Goal: Information Seeking & Learning: Learn about a topic

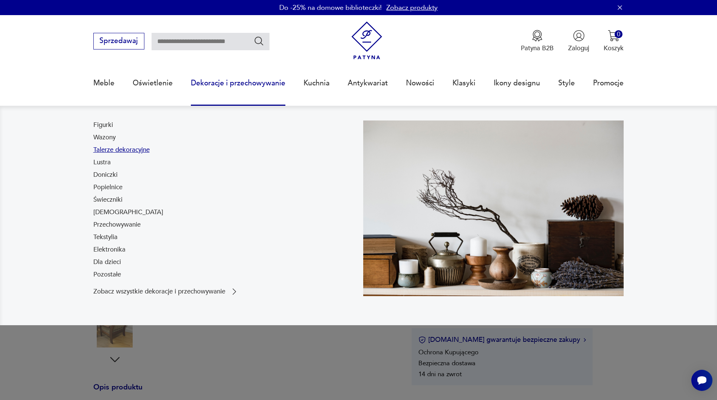
click at [135, 147] on link "Talerze dekoracyjne" at bounding box center [121, 150] width 56 height 9
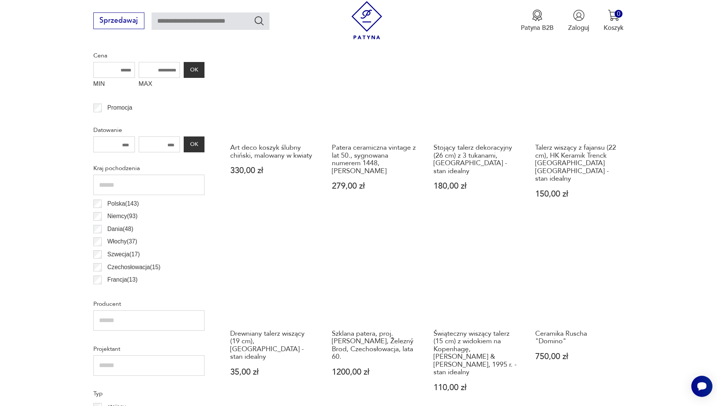
scroll to position [365, 0]
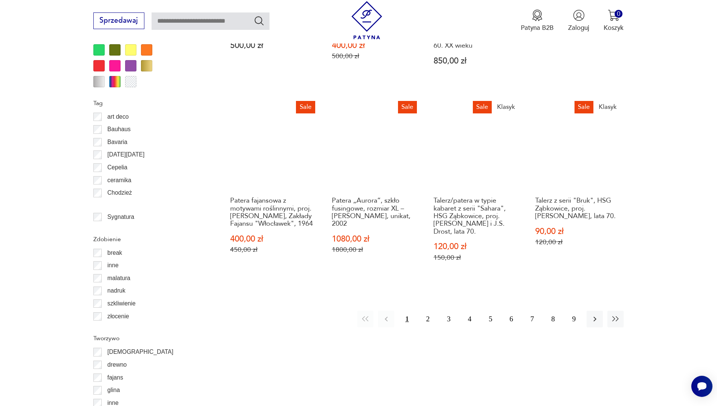
scroll to position [857, 0]
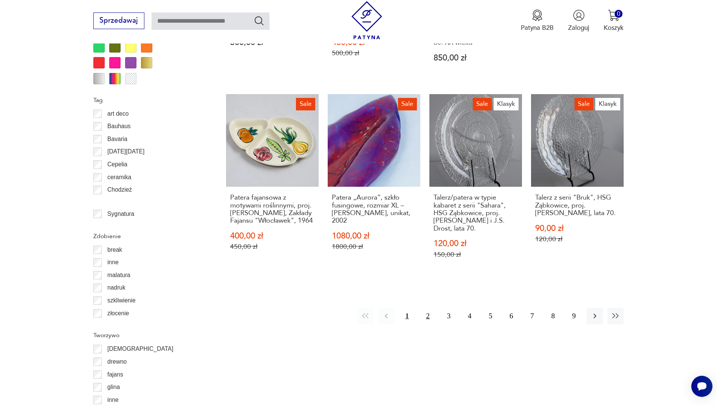
click at [428, 308] on button "2" at bounding box center [428, 316] width 16 height 16
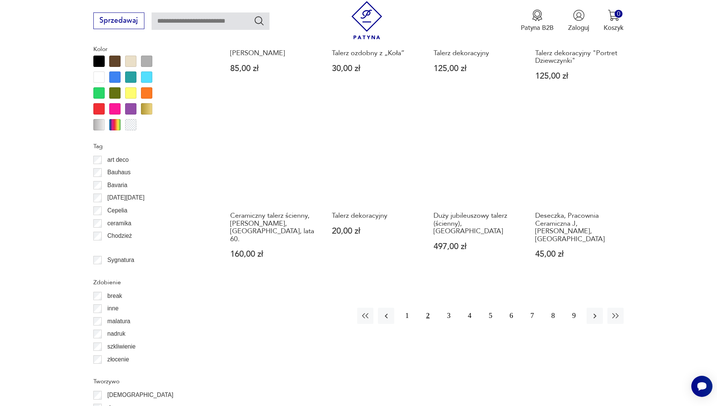
scroll to position [819, 0]
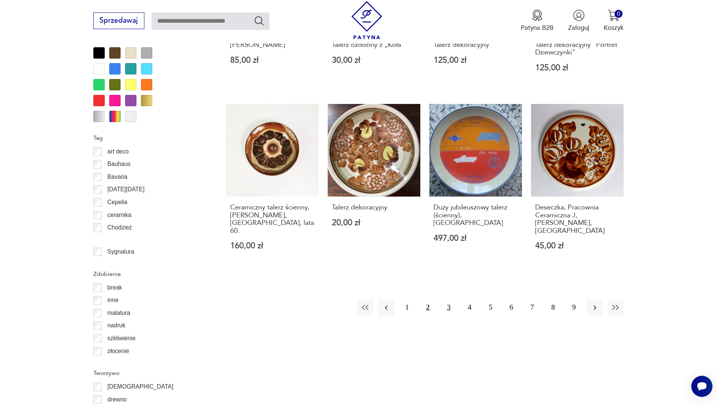
click at [445, 299] on button "3" at bounding box center [449, 307] width 16 height 16
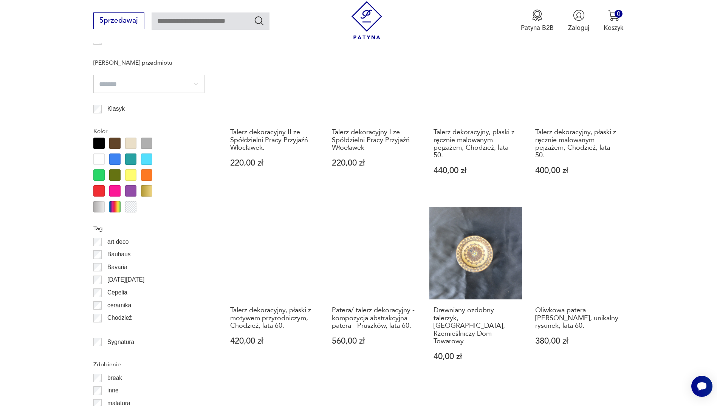
scroll to position [743, 0]
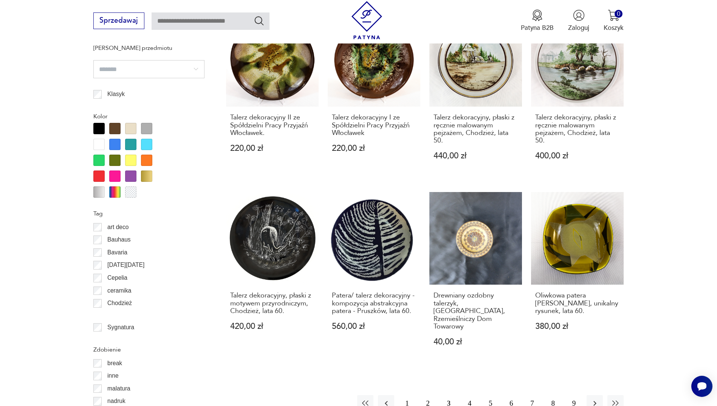
drag, startPoint x: 472, startPoint y: 387, endPoint x: 448, endPoint y: 374, distance: 26.6
click at [472, 395] on button "4" at bounding box center [470, 403] width 16 height 16
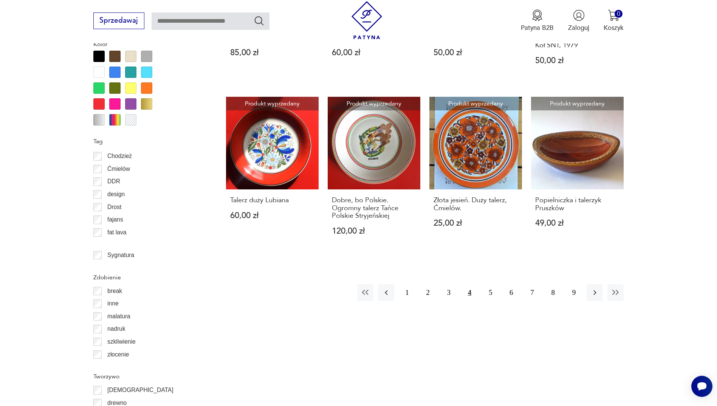
scroll to position [819, 0]
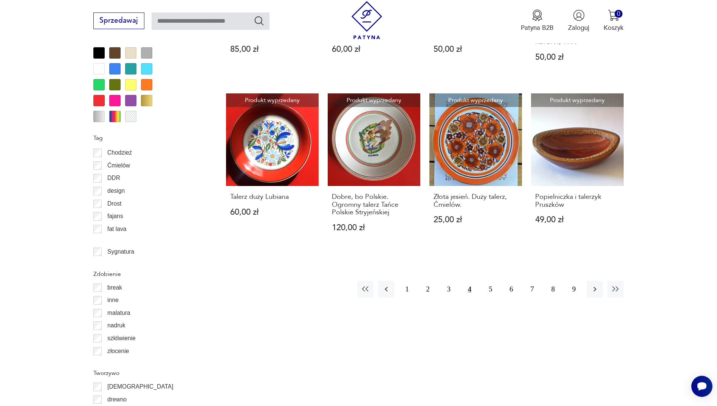
drag, startPoint x: 492, startPoint y: 272, endPoint x: 418, endPoint y: 278, distance: 74.0
click at [492, 281] on button "5" at bounding box center [490, 289] width 16 height 16
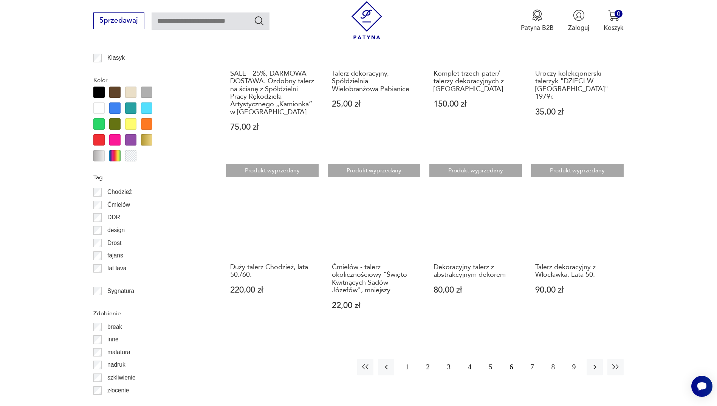
scroll to position [781, 0]
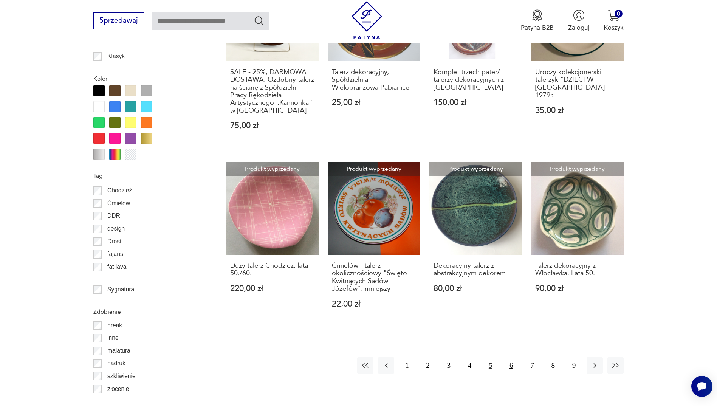
click at [510, 368] on button "6" at bounding box center [511, 365] width 16 height 16
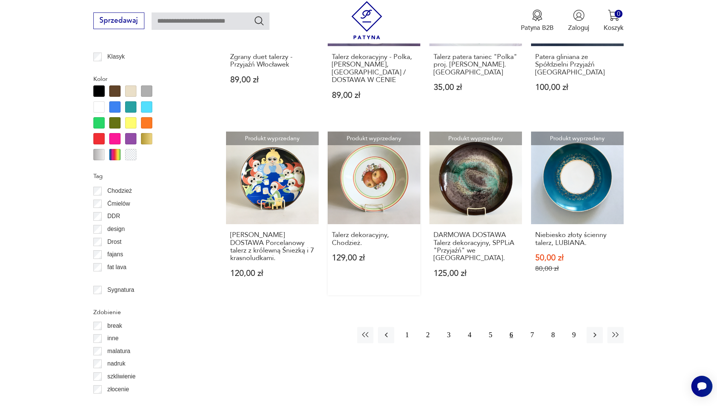
scroll to position [781, 0]
drag, startPoint x: 532, startPoint y: 326, endPoint x: 515, endPoint y: 333, distance: 18.7
click at [532, 327] on button "7" at bounding box center [532, 335] width 16 height 16
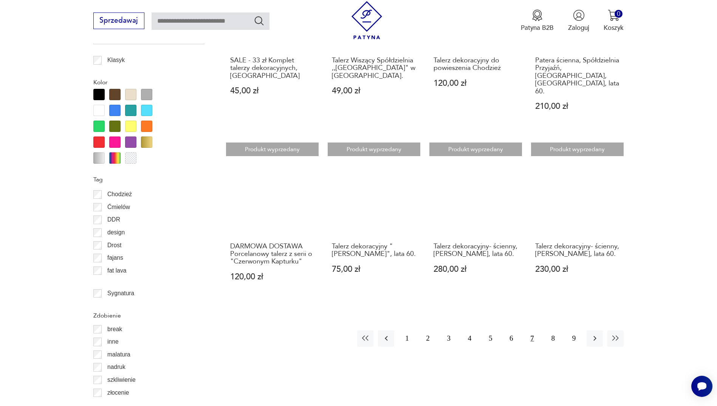
scroll to position [781, 0]
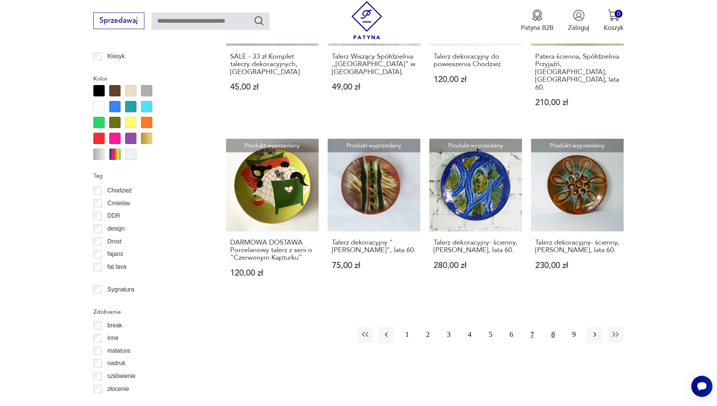
click at [552, 327] on button "8" at bounding box center [553, 335] width 16 height 16
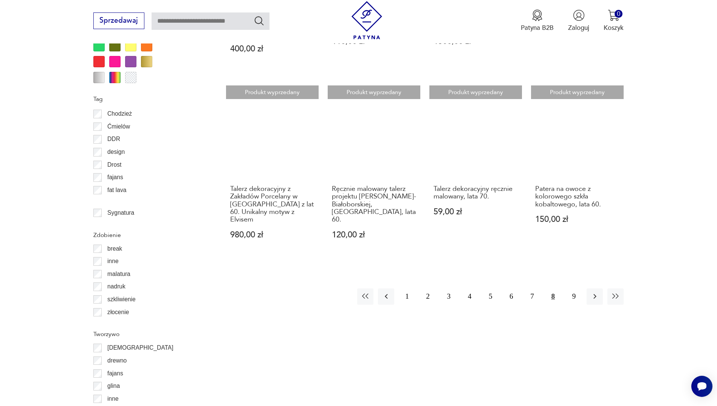
scroll to position [895, 0]
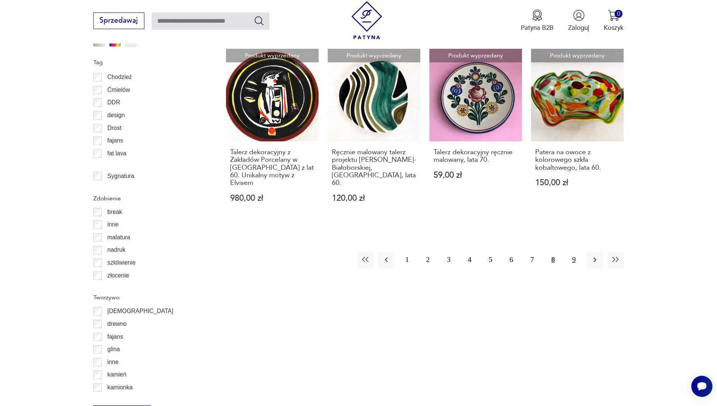
click at [575, 252] on button "9" at bounding box center [574, 260] width 16 height 16
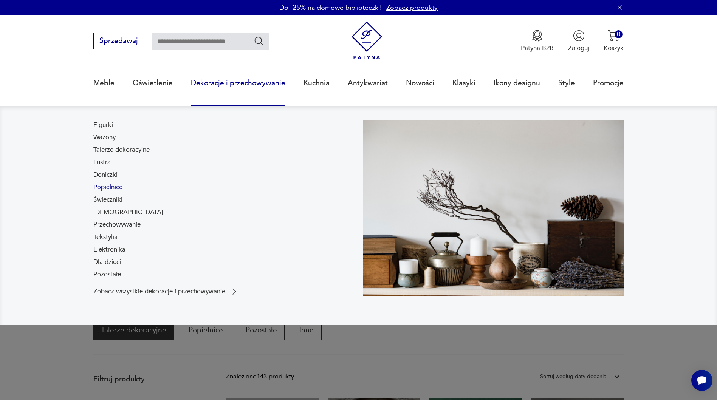
click at [116, 187] on link "Popielnice" at bounding box center [107, 187] width 29 height 9
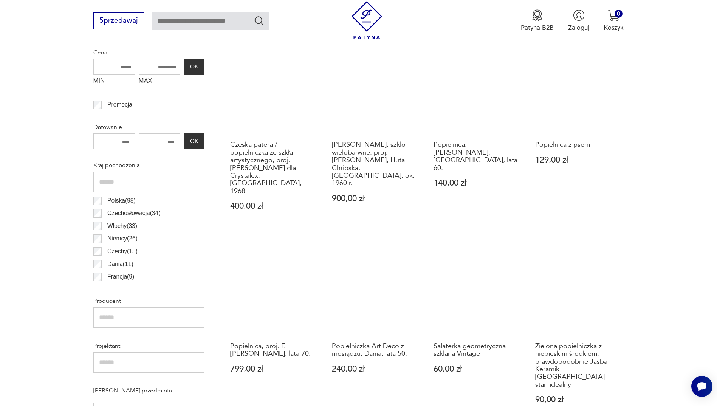
scroll to position [365, 0]
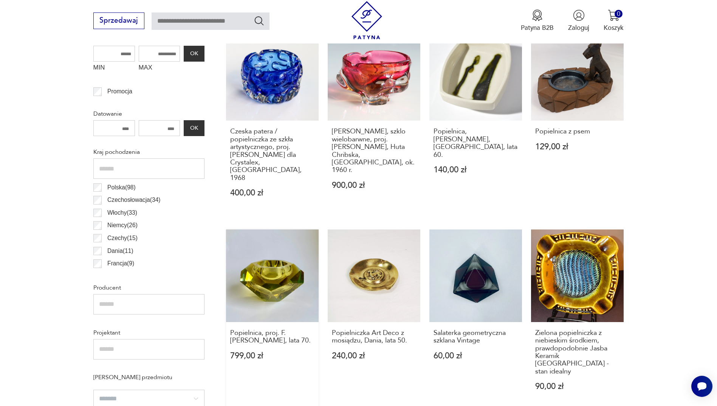
click at [244, 270] on link "Popielnica, proj. F. [PERSON_NAME], lata 70. 799,00 zł" at bounding box center [272, 318] width 93 height 179
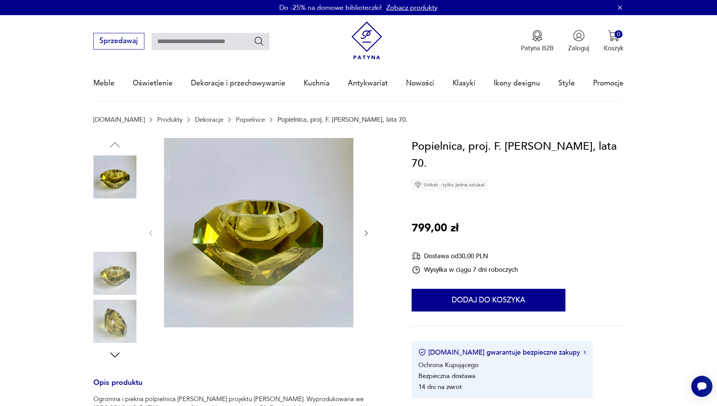
click at [116, 176] on img at bounding box center [114, 176] width 43 height 43
click at [366, 234] on icon "button" at bounding box center [367, 233] width 8 height 8
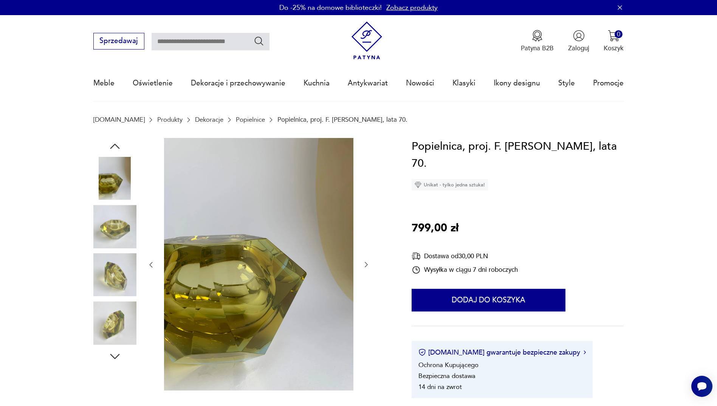
click at [366, 234] on div at bounding box center [258, 265] width 223 height 254
click at [367, 267] on icon "button" at bounding box center [367, 265] width 8 height 8
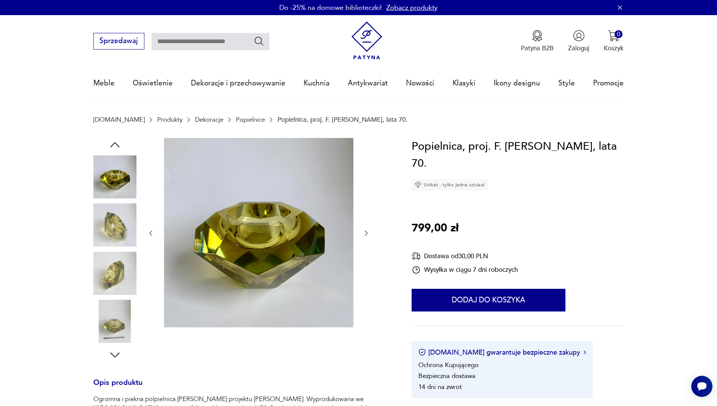
click at [369, 231] on icon "button" at bounding box center [367, 233] width 8 height 8
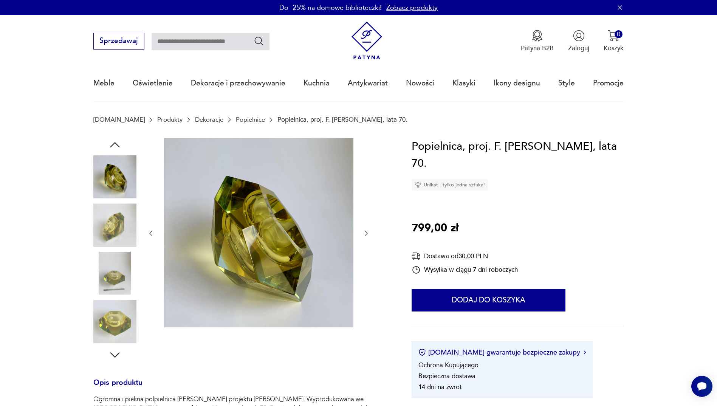
click at [367, 234] on icon "button" at bounding box center [367, 233] width 8 height 8
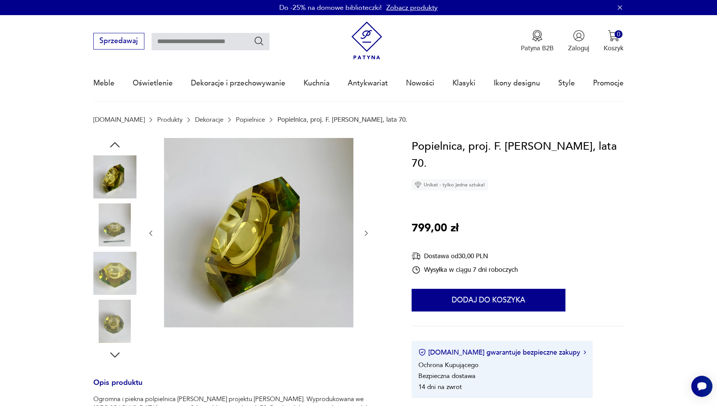
click at [367, 234] on icon "button" at bounding box center [367, 233] width 8 height 8
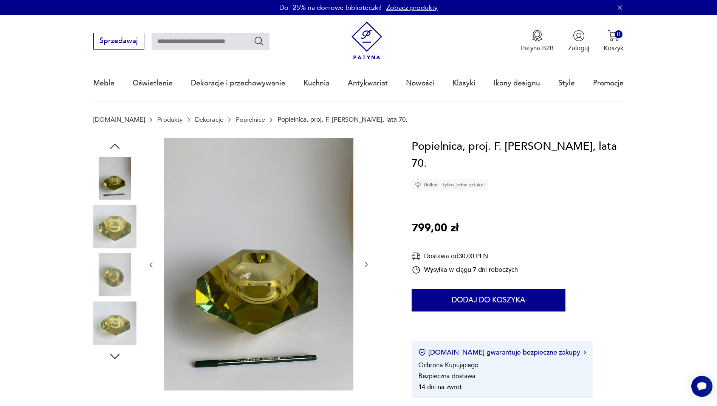
click at [367, 234] on div at bounding box center [258, 265] width 223 height 254
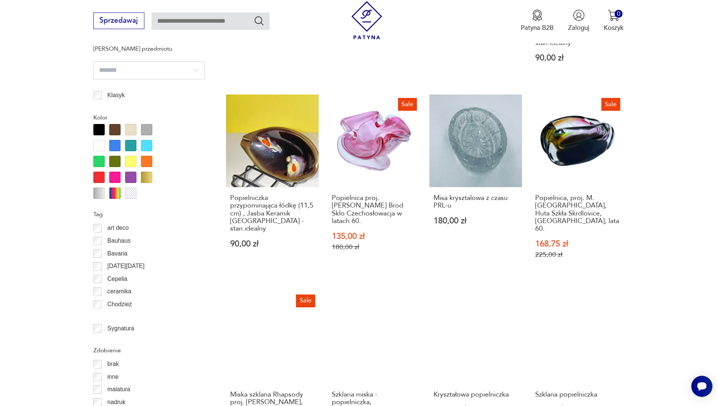
scroll to position [697, 0]
